Goal: Find contact information: Find contact information

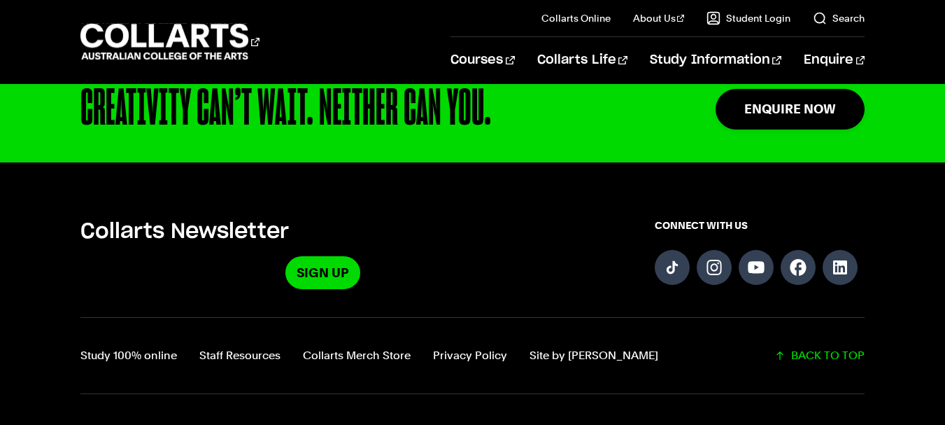
scroll to position [3671, 0]
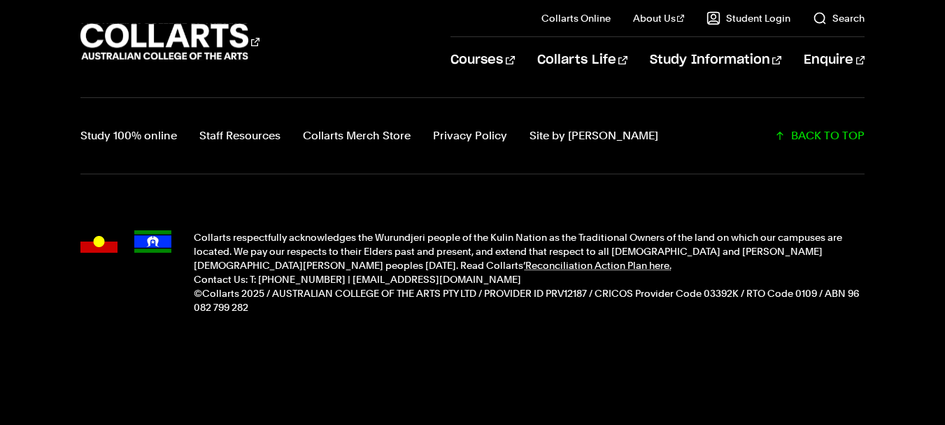
click at [349, 329] on div "Collarts respectfully acknowledges the Wurundjeri people of the Kulin Nation as…" at bounding box center [472, 272] width 784 height 140
drag, startPoint x: 255, startPoint y: 278, endPoint x: 337, endPoint y: 273, distance: 82.6
click at [337, 273] on p "Contact Us: T: [PHONE_NUMBER] | [EMAIL_ADDRESS][DOMAIN_NAME]" at bounding box center [529, 279] width 671 height 14
click at [353, 283] on p "Contact Us: T: [PHONE_NUMBER] | [EMAIL_ADDRESS][DOMAIN_NAME]" at bounding box center [529, 279] width 671 height 14
drag, startPoint x: 339, startPoint y: 277, endPoint x: 259, endPoint y: 280, distance: 80.5
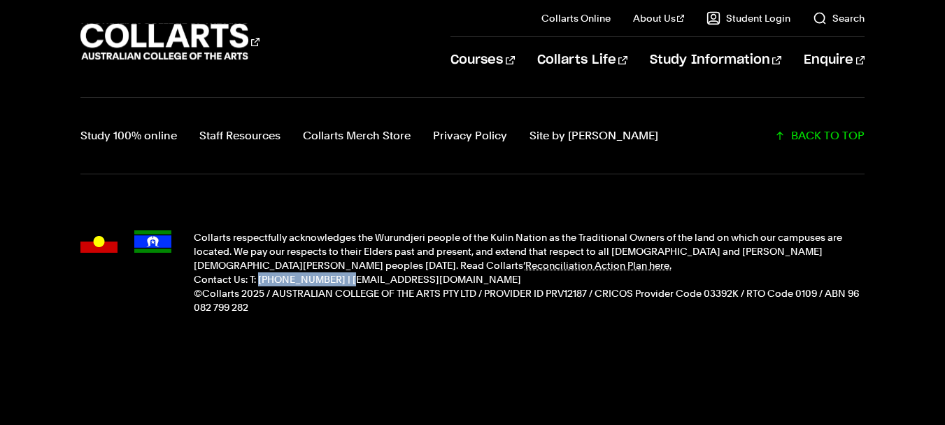
click at [259, 280] on p "Contact Us: T: [PHONE_NUMBER] | [EMAIL_ADDRESS][DOMAIN_NAME]" at bounding box center [529, 279] width 671 height 14
copy p "(+61) 1300 818 777"
click at [382, 360] on footer "Collarts Newsletter Sign Up CONNECT WITH US Study 100% online Staff Resources C…" at bounding box center [472, 184] width 945 height 483
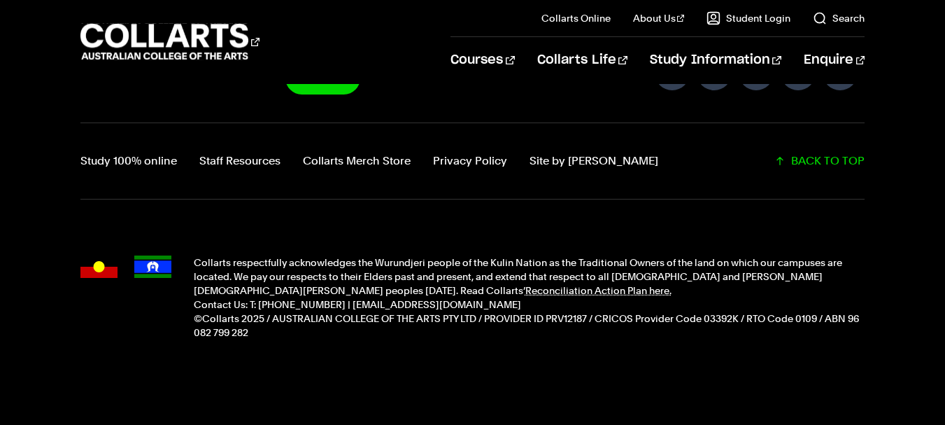
scroll to position [3647, 0]
drag, startPoint x: 256, startPoint y: 301, endPoint x: 339, endPoint y: 301, distance: 82.5
click at [339, 301] on p "Contact Us: T: [PHONE_NUMBER] | [EMAIL_ADDRESS][DOMAIN_NAME]" at bounding box center [529, 304] width 671 height 14
copy p "(+61) 1300 818 777"
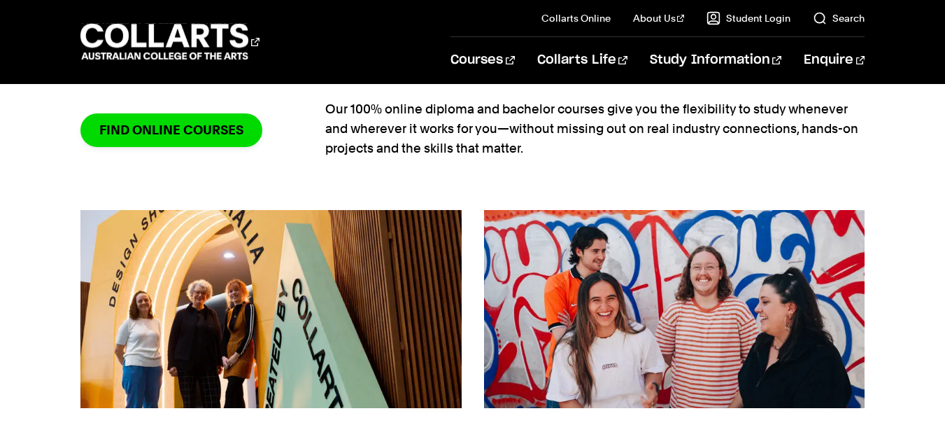
scroll to position [1169, 0]
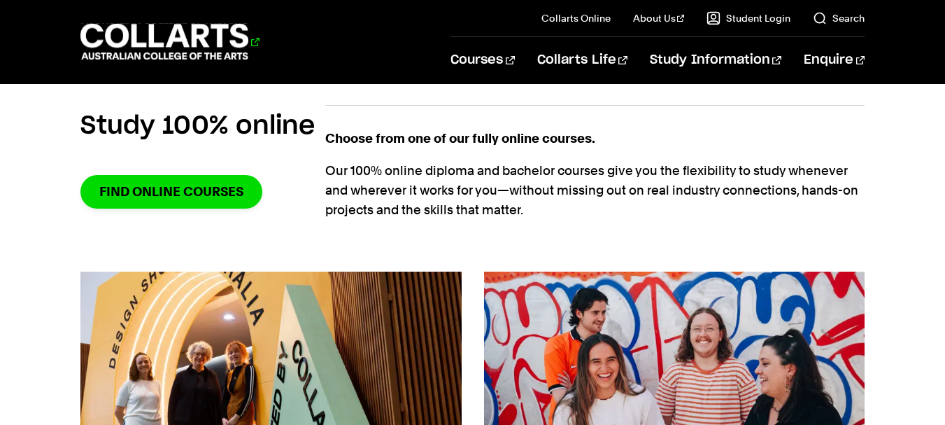
drag, startPoint x: 79, startPoint y: 29, endPoint x: 258, endPoint y: 45, distance: 179.8
click at [258, 45] on div "Courses Collarts Online Study 100% online About Us History & Values Strategic P…" at bounding box center [472, 41] width 945 height 83
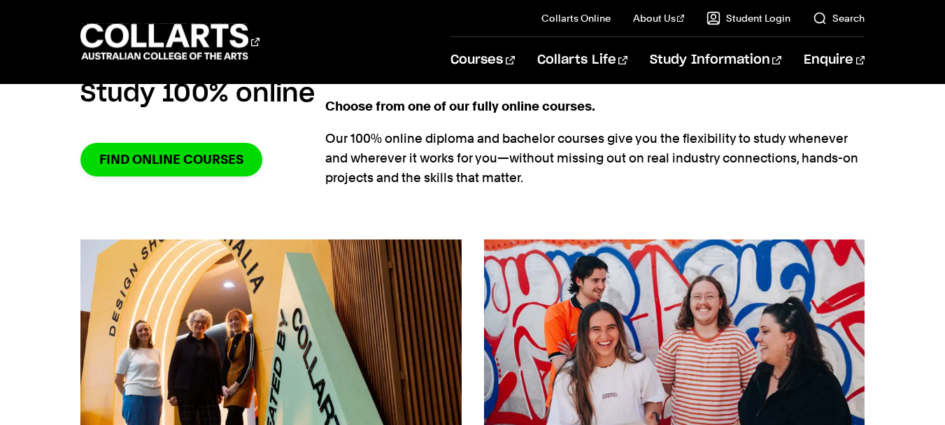
scroll to position [1205, 0]
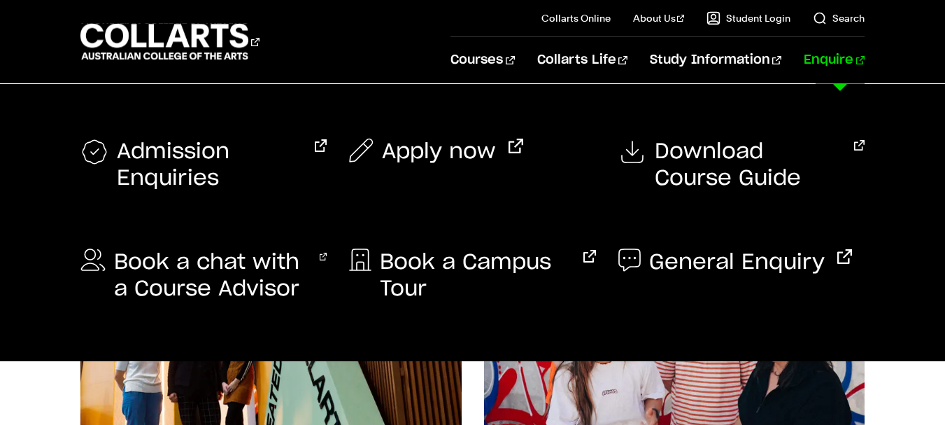
click at [838, 59] on link "Enquire" at bounding box center [834, 60] width 61 height 46
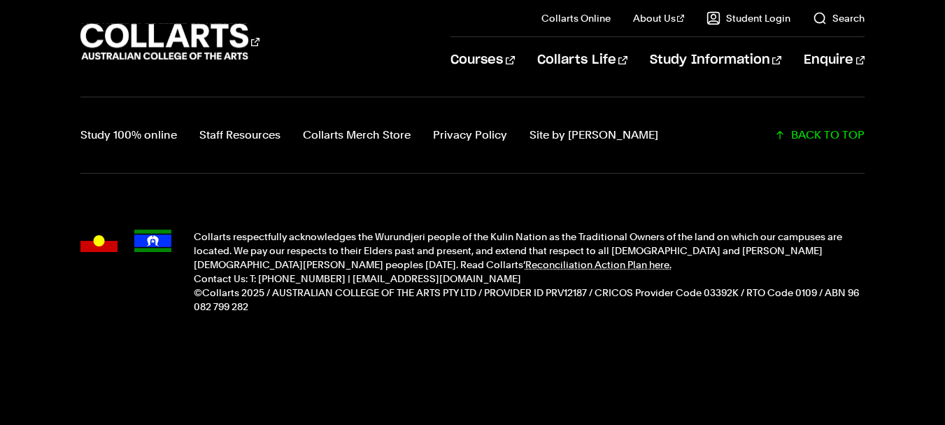
scroll to position [1594, 0]
click at [659, 404] on footer "Collarts Newsletter Sign Up CONNECT WITH US Study 100% online Staff Resources C…" at bounding box center [472, 182] width 945 height 483
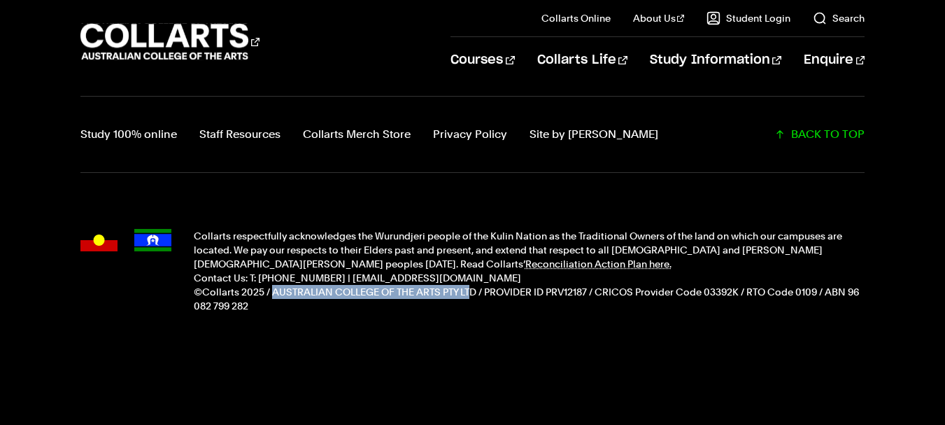
drag, startPoint x: 271, startPoint y: 288, endPoint x: 469, endPoint y: 288, distance: 198.6
click at [469, 288] on p "©Collarts 2025 / AUSTRALIAN COLLEGE OF THE ARTS PTY LTD / PROVIDER ID PRV12187 …" at bounding box center [529, 299] width 671 height 28
drag, startPoint x: 476, startPoint y: 291, endPoint x: 273, endPoint y: 292, distance: 202.1
click at [273, 292] on p "©Collarts 2025 / AUSTRALIAN COLLEGE OF THE ARTS PTY LTD / PROVIDER ID PRV12187 …" at bounding box center [529, 299] width 671 height 28
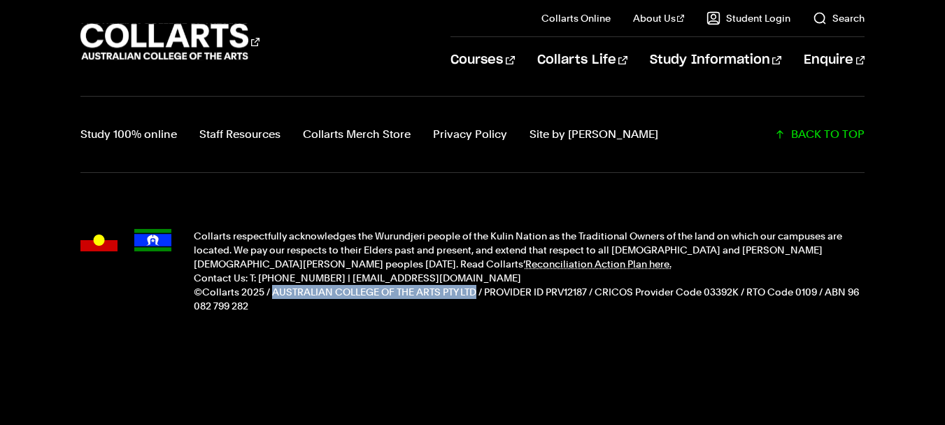
copy p "AUSTRALIAN COLLEGE OF THE ARTS PTY LTD"
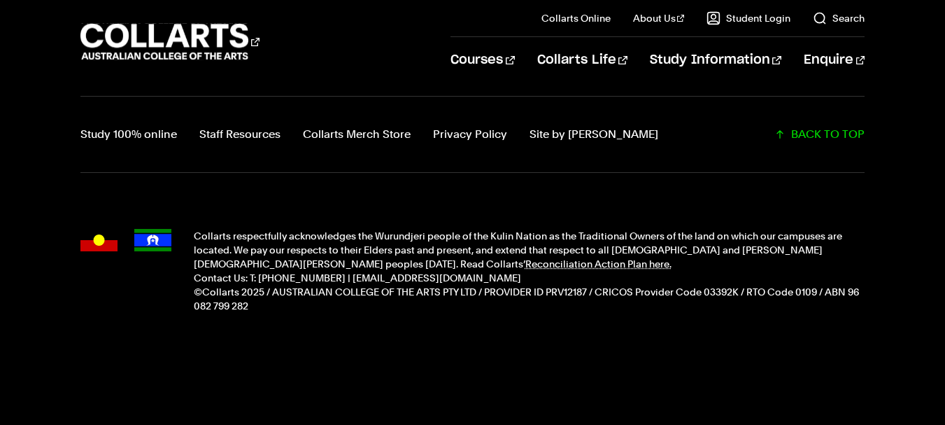
click at [300, 318] on div "Collarts respectfully acknowledges the Wurundjeri people of the Kulin Nation as…" at bounding box center [472, 271] width 784 height 140
drag, startPoint x: 345, startPoint y: 278, endPoint x: 443, endPoint y: 274, distance: 98.7
click at [443, 274] on p "Contact Us: T: [PHONE_NUMBER] | [EMAIL_ADDRESS][DOMAIN_NAME]" at bounding box center [529, 278] width 671 height 14
copy p "[EMAIL_ADDRESS][DOMAIN_NAME]"
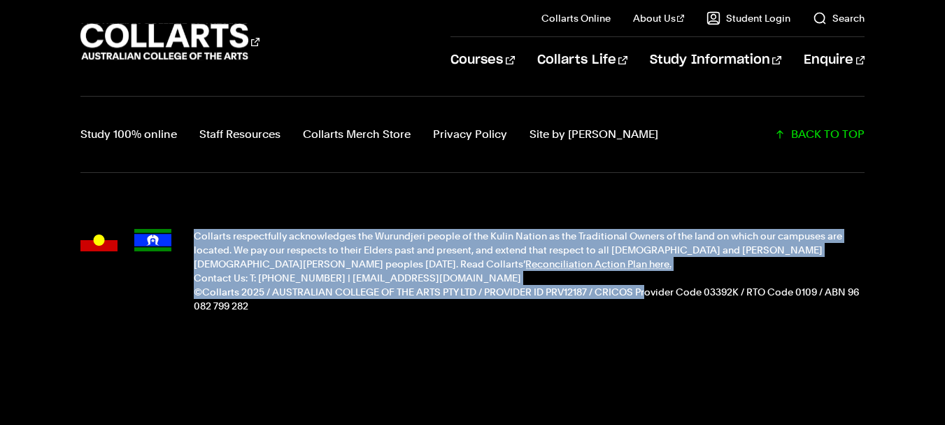
drag, startPoint x: 197, startPoint y: 226, endPoint x: 617, endPoint y: 293, distance: 425.7
click at [636, 293] on div "Collarts respectfully acknowledges the Wurundjeri people of the Kulin Nation as…" at bounding box center [472, 271] width 784 height 140
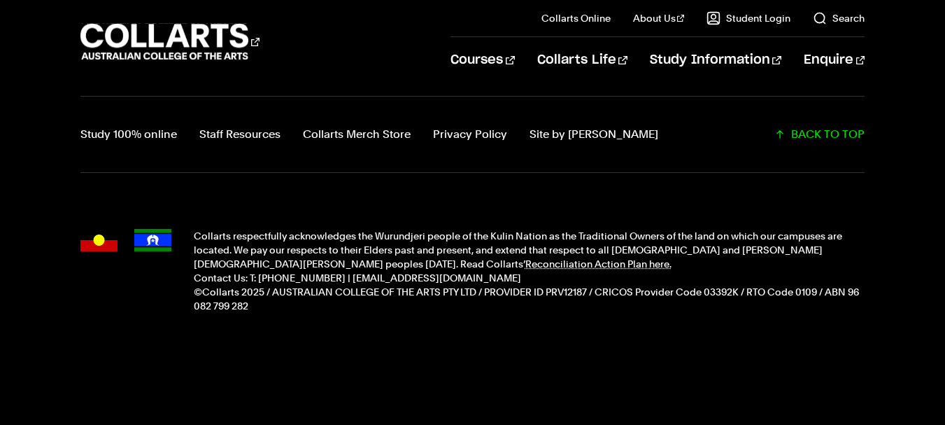
click at [583, 333] on div "Collarts respectfully acknowledges the Wurundjeri people of the Kulin Nation as…" at bounding box center [472, 271] width 784 height 140
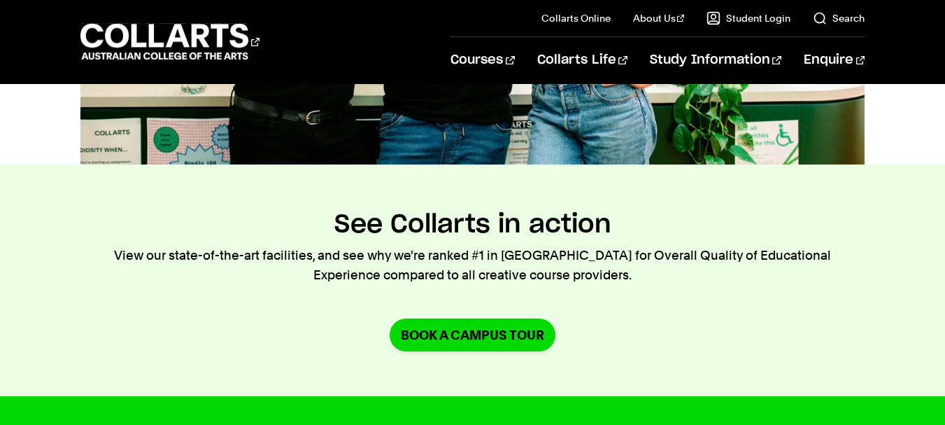
scroll to position [965, 0]
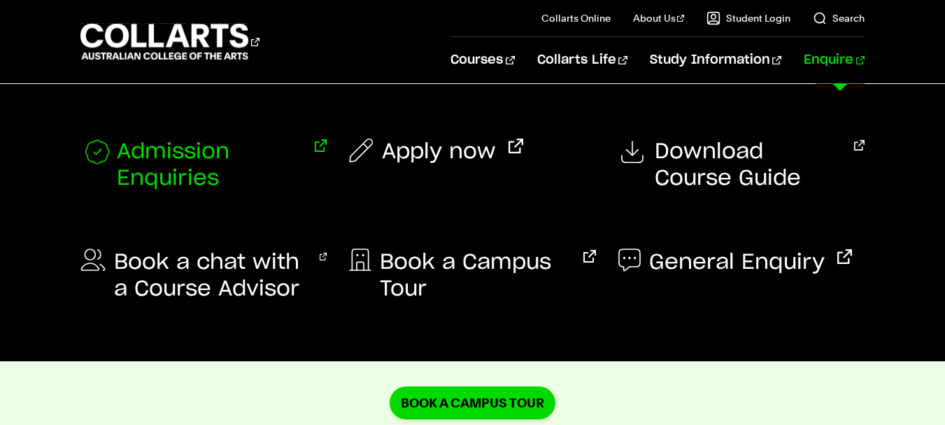
click at [167, 163] on span "Admission Enquiries" at bounding box center [209, 164] width 185 height 53
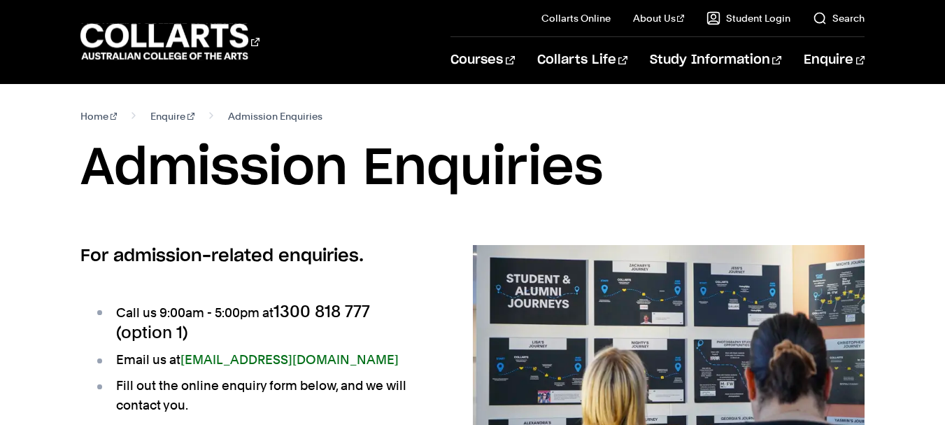
drag, startPoint x: 28, startPoint y: 176, endPoint x: 721, endPoint y: 178, distance: 693.2
click at [721, 178] on div "Home Enquire Admission Enquiries Admission Enquiries" at bounding box center [472, 164] width 945 height 161
click at [426, 294] on ul "Call us 9:00am - 5:00pm at 1300 818 777 (option 1) Email us at admissions@colla…" at bounding box center [254, 358] width 348 height 148
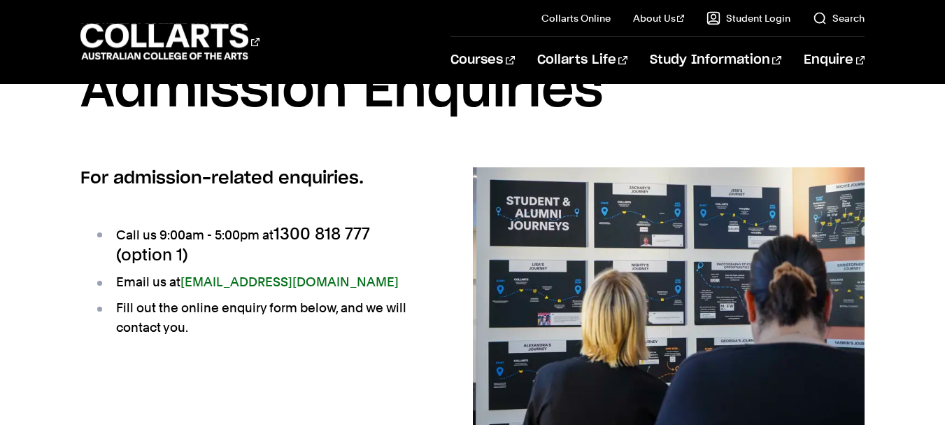
scroll to position [70, 0]
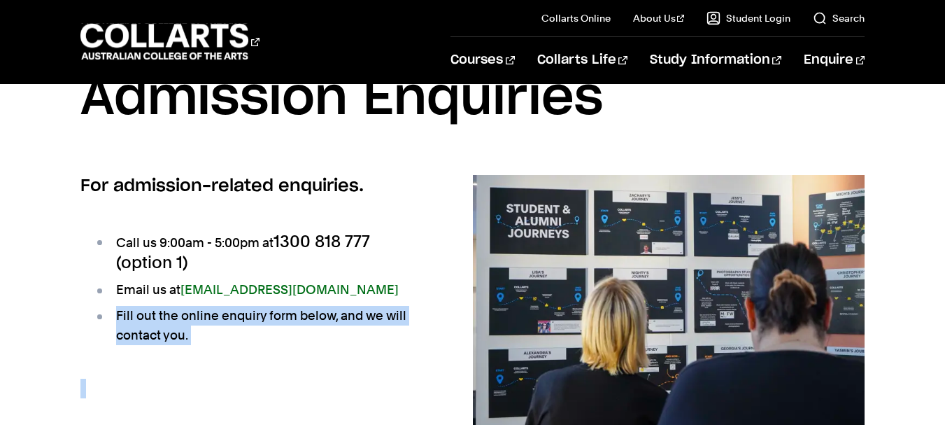
drag, startPoint x: 95, startPoint y: 322, endPoint x: 476, endPoint y: 313, distance: 381.3
click at [476, 313] on section "For admission-related enquiries. Call us 9:00am - 5:00pm at 1300 818 777 (optio…" at bounding box center [472, 306] width 784 height 262
click at [265, 353] on ul "Call us 9:00am - 5:00pm at 1300 818 777 (option 1) Email us at admissions@colla…" at bounding box center [254, 288] width 348 height 148
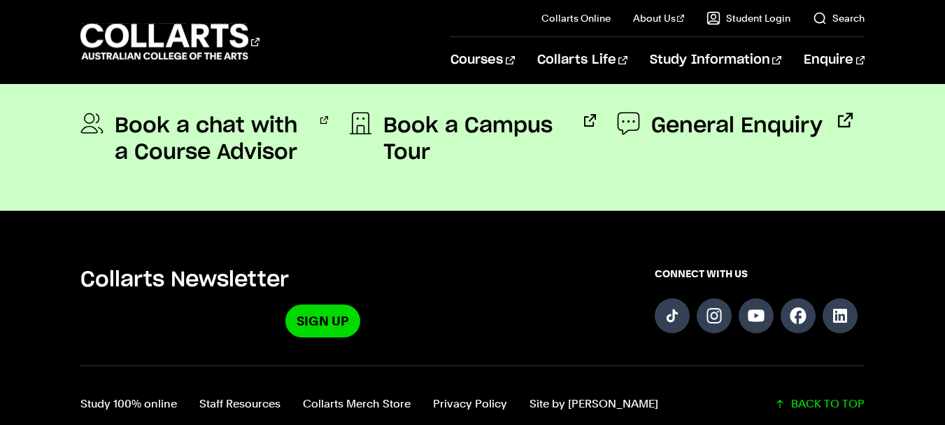
scroll to position [1598, 0]
